Goal: Task Accomplishment & Management: Manage account settings

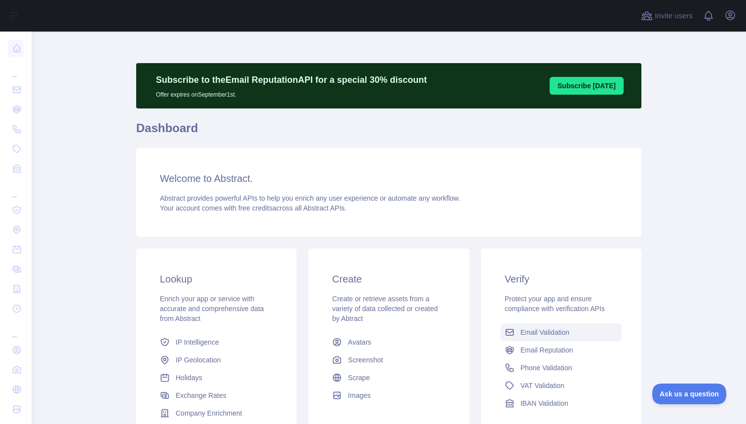
click at [549, 327] on link "Email Validation" at bounding box center [561, 333] width 121 height 18
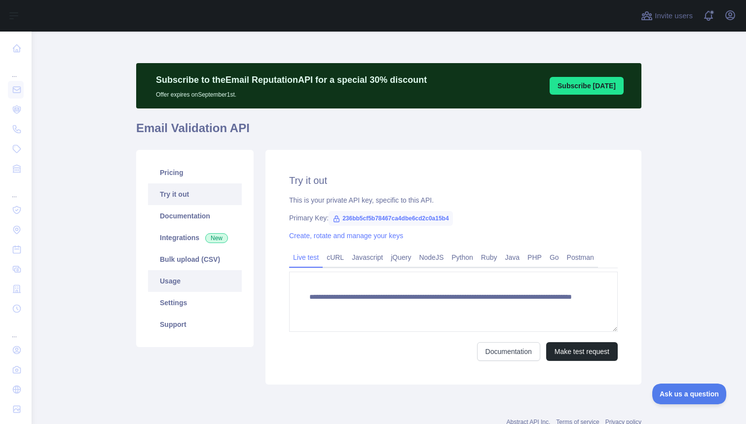
click at [176, 282] on link "Usage" at bounding box center [195, 281] width 94 height 22
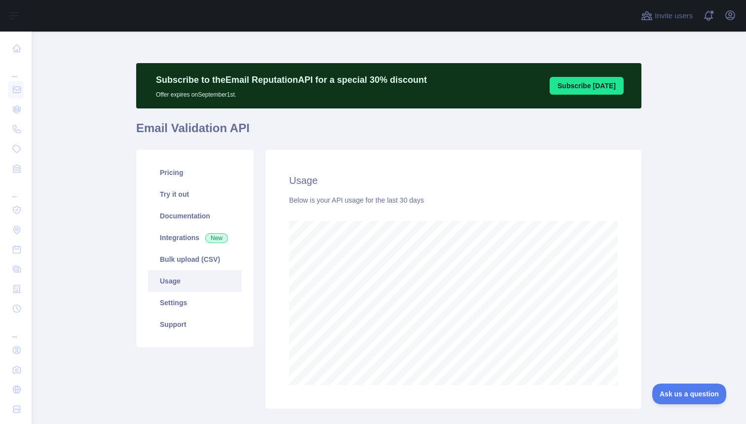
scroll to position [392, 714]
click at [173, 178] on link "Pricing" at bounding box center [195, 173] width 94 height 22
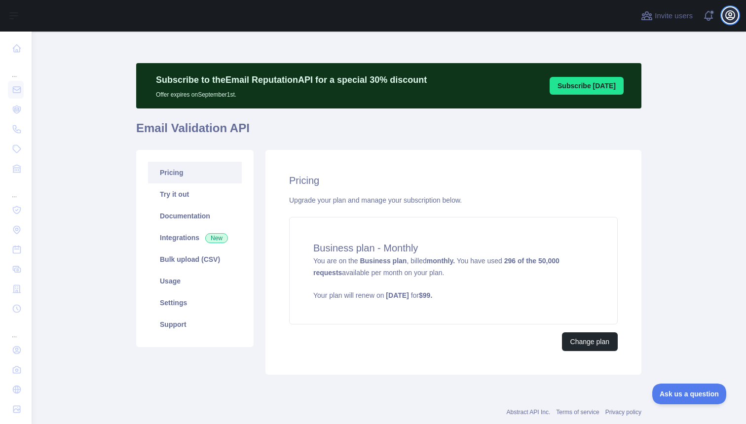
click at [737, 13] on button "Open user menu" at bounding box center [730, 15] width 16 height 16
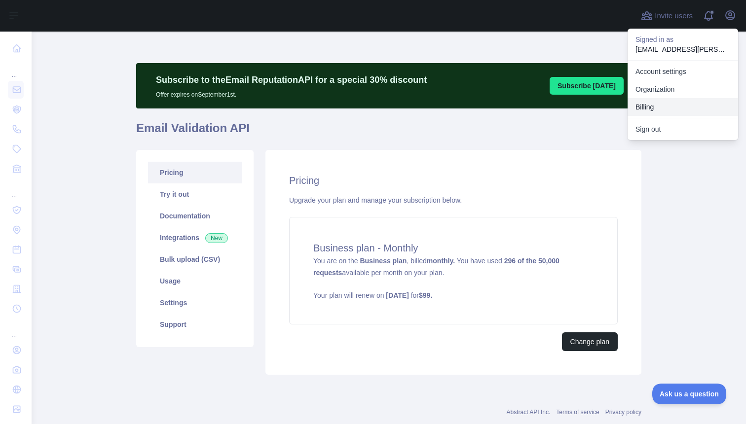
click at [660, 108] on button "Billing" at bounding box center [682, 107] width 110 height 18
